Goal: Information Seeking & Learning: Learn about a topic

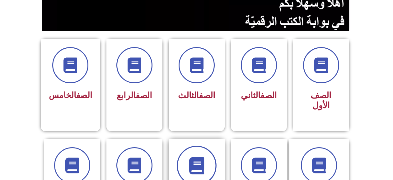
scroll to position [156, 0]
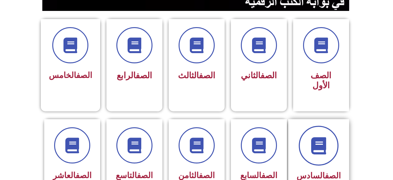
click at [309, 138] on span at bounding box center [319, 145] width 40 height 40
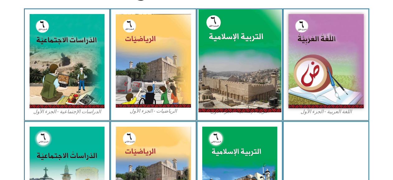
scroll to position [187, 0]
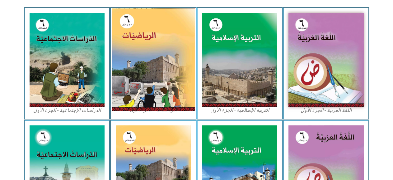
click at [181, 58] on img at bounding box center [153, 59] width 83 height 103
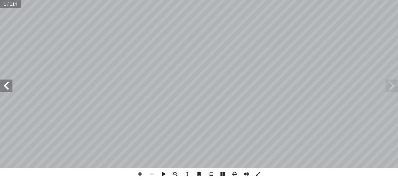
click at [6, 91] on span at bounding box center [6, 85] width 12 height 12
click at [6, 87] on span at bounding box center [6, 85] width 12 height 12
click at [141, 173] on span at bounding box center [140, 174] width 12 height 12
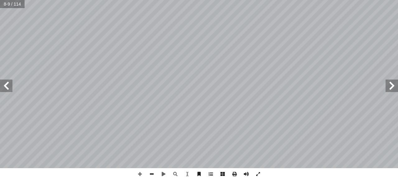
drag, startPoint x: 153, startPoint y: 172, endPoint x: 154, endPoint y: 169, distance: 3.5
click at [153, 172] on span at bounding box center [152, 174] width 12 height 12
click at [391, 84] on span at bounding box center [392, 85] width 12 height 12
click at [141, 174] on span at bounding box center [140, 174] width 12 height 12
click at [8, 89] on span at bounding box center [6, 85] width 12 height 12
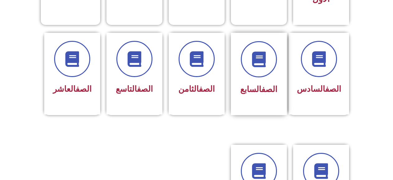
scroll to position [249, 0]
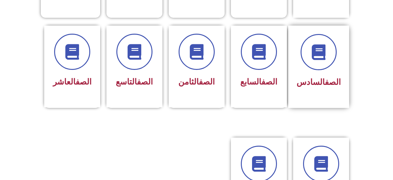
click at [321, 77] on span "الصف السادس" at bounding box center [319, 81] width 44 height 9
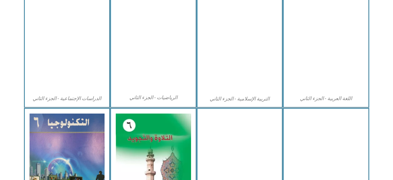
scroll to position [311, 0]
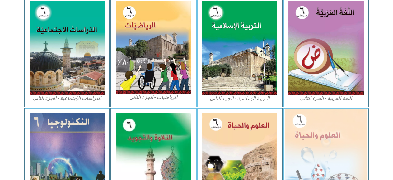
click at [321, 137] on img at bounding box center [326, 158] width 83 height 101
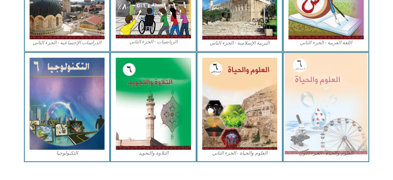
scroll to position [374, 0]
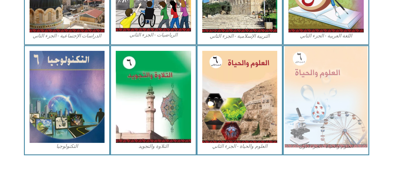
click at [327, 114] on img at bounding box center [326, 96] width 83 height 101
click at [313, 127] on img at bounding box center [326, 96] width 83 height 101
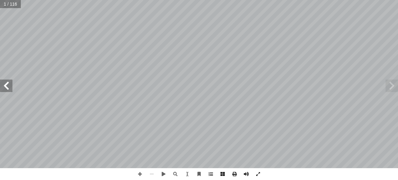
click at [7, 86] on span at bounding box center [6, 85] width 12 height 12
click at [8, 87] on span at bounding box center [6, 85] width 12 height 12
click at [9, 85] on span at bounding box center [6, 85] width 12 height 12
click at [139, 176] on span at bounding box center [140, 174] width 12 height 12
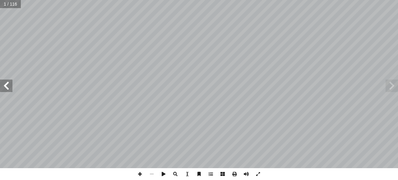
click at [3, 87] on span at bounding box center [6, 85] width 12 height 12
click at [4, 87] on span at bounding box center [6, 85] width 12 height 12
click at [4, 88] on span at bounding box center [6, 85] width 12 height 12
click at [142, 175] on span at bounding box center [140, 174] width 12 height 12
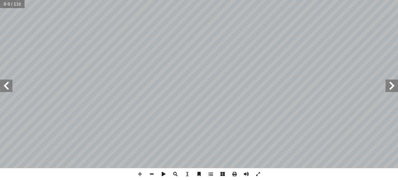
click at [9, 85] on span at bounding box center [6, 85] width 12 height 12
click at [281, 57] on html "الصفحة الرئيسية الصف الأول الصف الثاني الصف الثالث الصف الرابع الصف الخامس الصف…" at bounding box center [199, 28] width 398 height 57
click at [392, 91] on span at bounding box center [392, 85] width 12 height 12
click at [8, 91] on span at bounding box center [6, 85] width 12 height 12
click at [3, 87] on span at bounding box center [6, 85] width 12 height 12
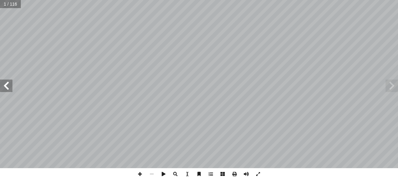
click at [4, 87] on span at bounding box center [6, 85] width 12 height 12
click at [6, 87] on span at bounding box center [6, 85] width 12 height 12
click at [5, 81] on span at bounding box center [6, 85] width 12 height 12
click at [5, 82] on span at bounding box center [6, 85] width 12 height 12
click at [139, 174] on span at bounding box center [140, 174] width 12 height 12
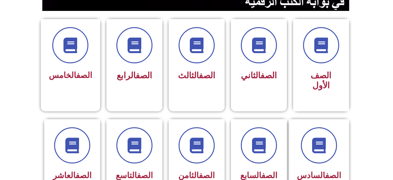
scroll to position [187, 0]
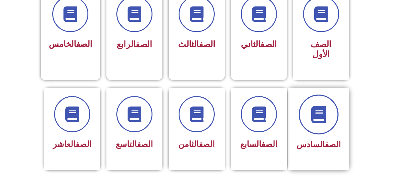
click at [315, 106] on icon at bounding box center [318, 114] width 17 height 17
click at [320, 106] on icon at bounding box center [318, 114] width 17 height 17
click at [319, 106] on icon at bounding box center [318, 114] width 17 height 17
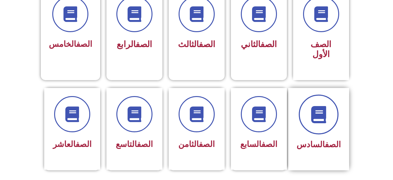
click at [320, 106] on icon at bounding box center [318, 114] width 17 height 17
click at [330, 110] on span at bounding box center [319, 114] width 40 height 40
click at [324, 107] on icon at bounding box center [318, 114] width 17 height 17
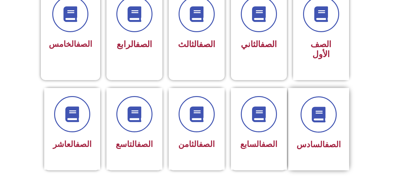
click at [322, 137] on div "الصف السادس" at bounding box center [319, 144] width 44 height 15
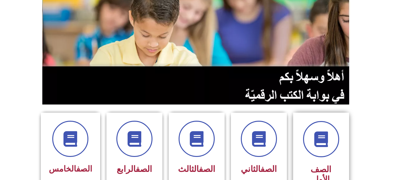
scroll to position [0, 0]
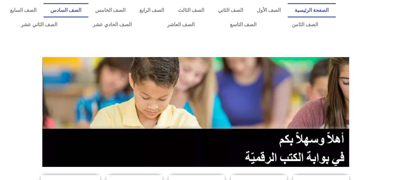
click at [88, 15] on link "الصف السادس" at bounding box center [66, 10] width 45 height 14
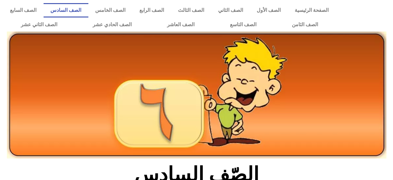
scroll to position [218, 0]
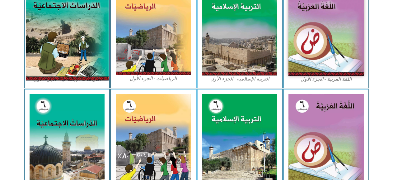
click at [61, 25] on img at bounding box center [67, 28] width 83 height 103
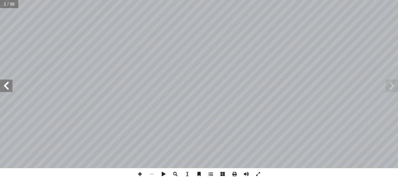
click at [8, 91] on span at bounding box center [6, 85] width 12 height 12
click at [6, 81] on span at bounding box center [6, 85] width 12 height 12
click at [6, 82] on span at bounding box center [6, 85] width 12 height 12
